Goal: Task Accomplishment & Management: Manage account settings

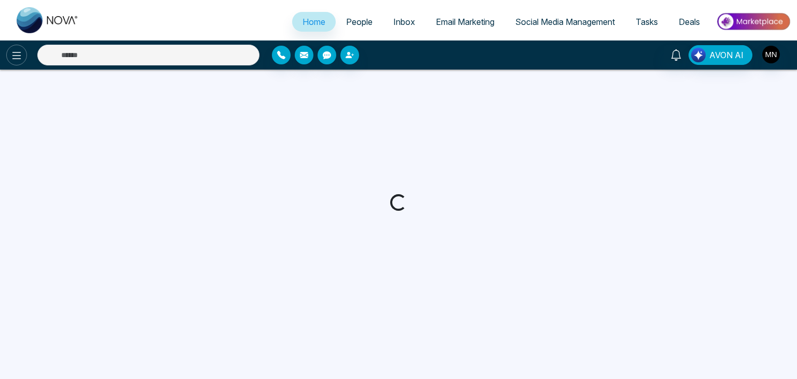
select select "*"
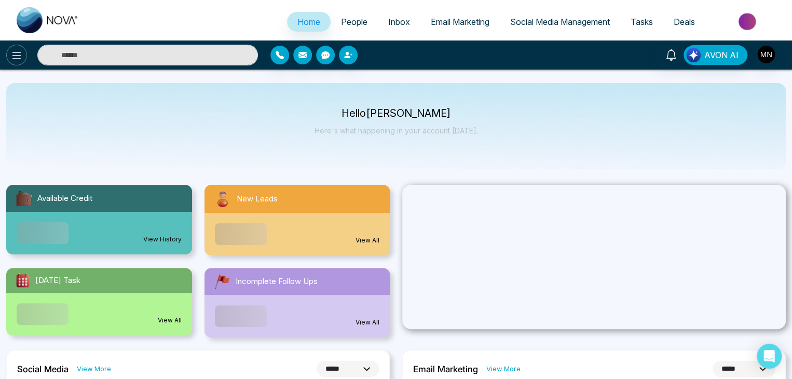
click at [16, 58] on icon at bounding box center [16, 55] width 9 height 7
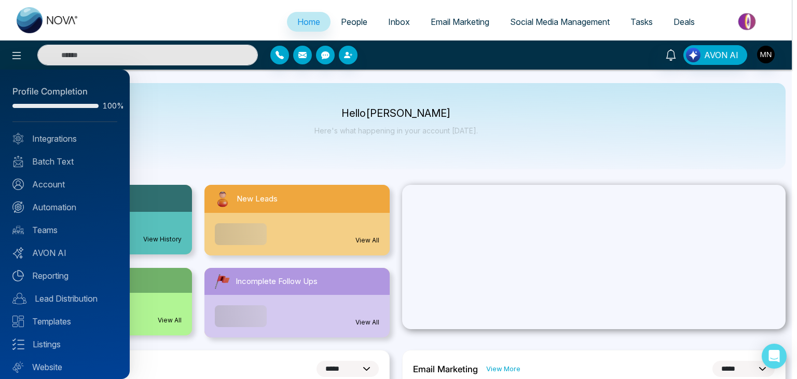
click at [273, 140] on div at bounding box center [398, 189] width 797 height 379
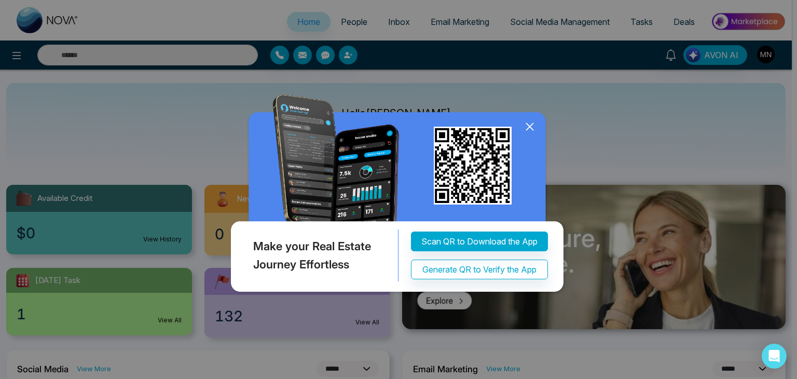
click at [771, 57] on div "Make your Real Estate Journey Effortless Scan QR to Download the App Generate Q…" at bounding box center [398, 189] width 797 height 379
click at [532, 128] on icon at bounding box center [530, 127] width 16 height 16
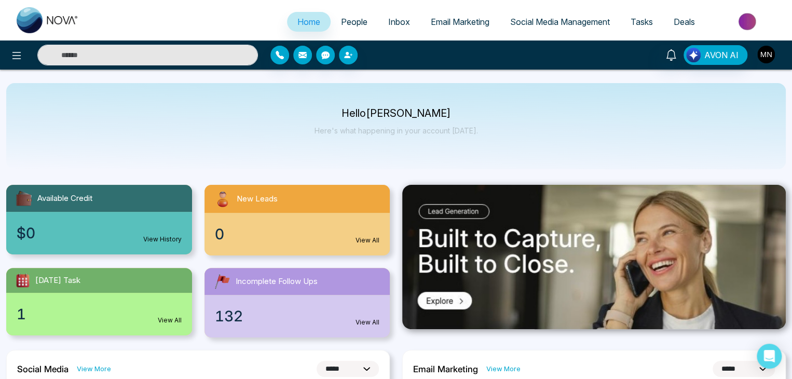
click at [766, 60] on img "button" at bounding box center [766, 55] width 18 height 18
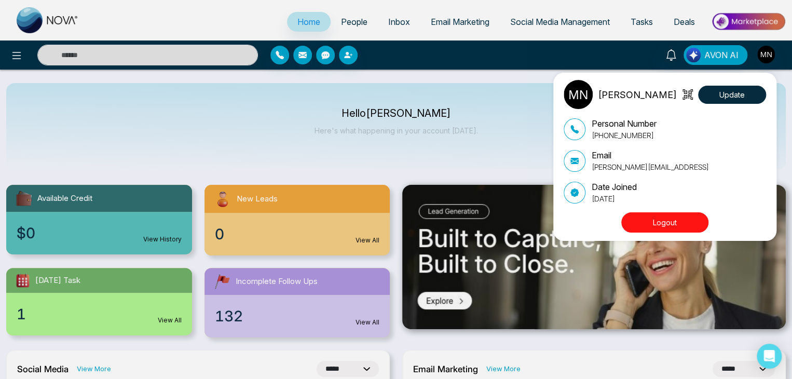
click at [677, 221] on button "Logout" at bounding box center [664, 222] width 87 height 20
